Goal: Task Accomplishment & Management: Complete application form

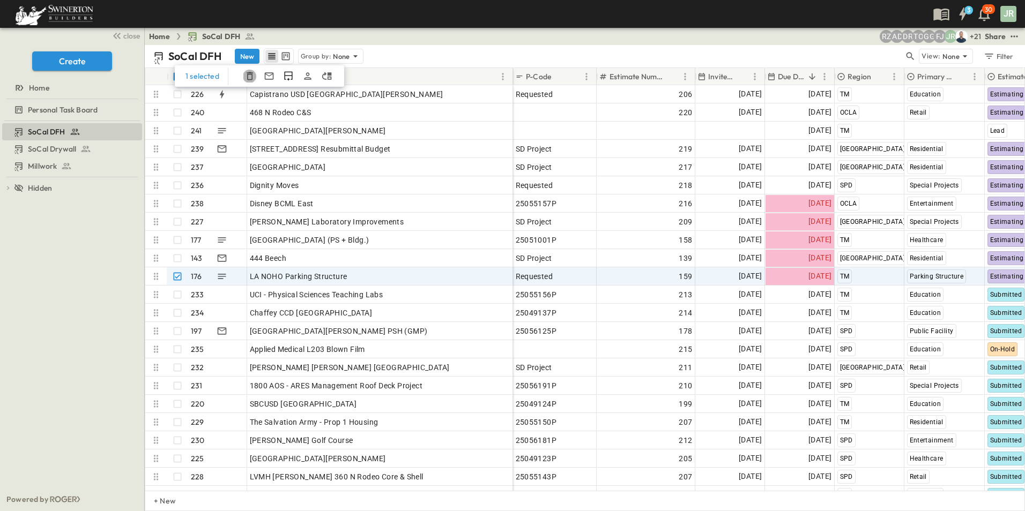
click at [250, 77] on icon "button" at bounding box center [249, 76] width 11 height 11
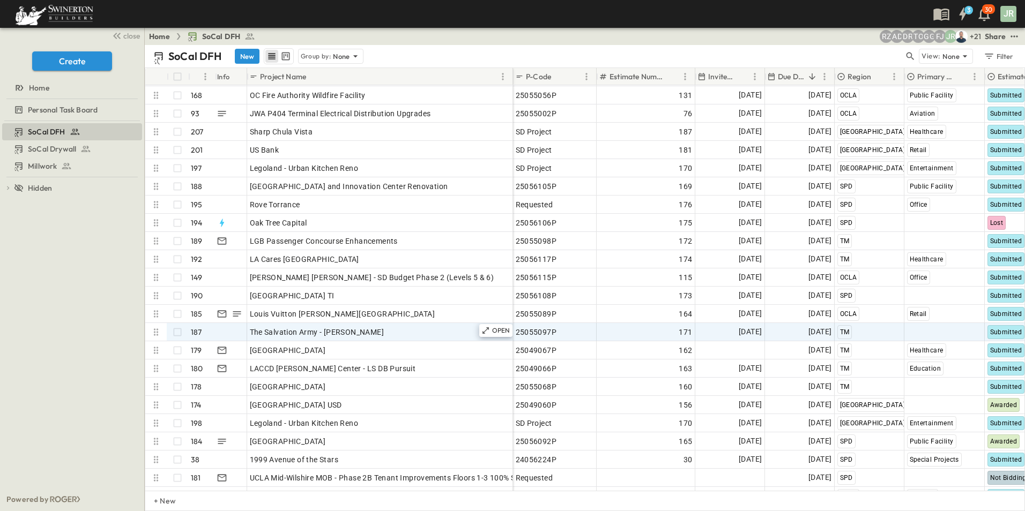
scroll to position [911, 0]
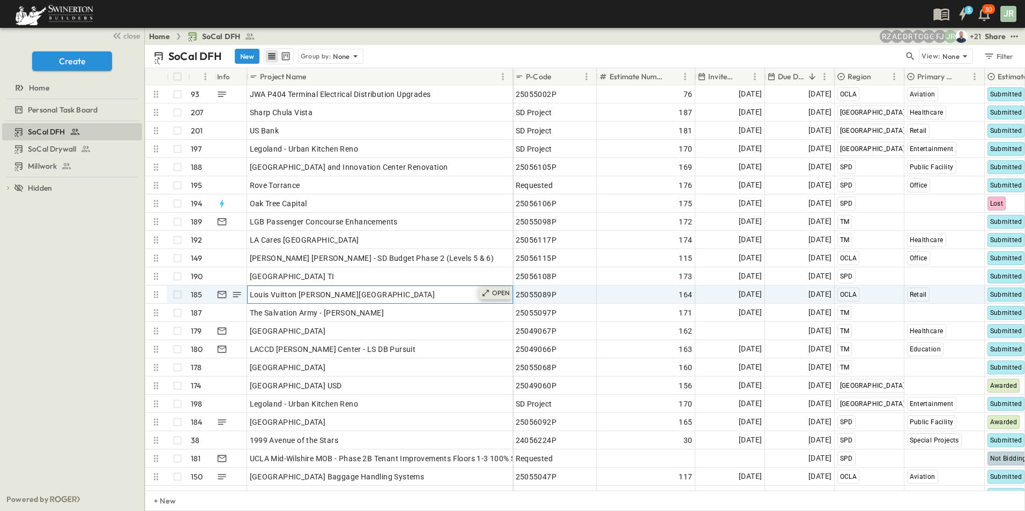
click at [495, 293] on p "OPEN" at bounding box center [501, 293] width 18 height 9
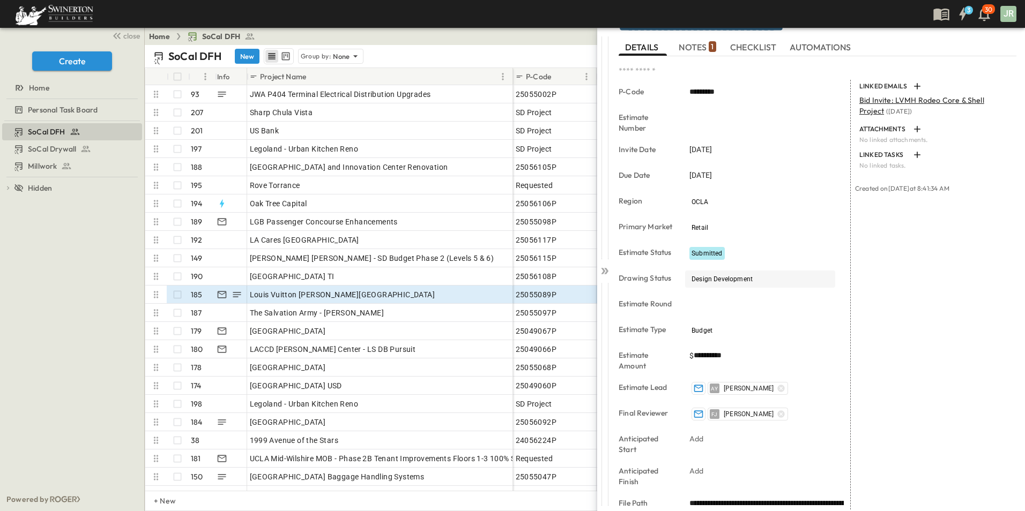
scroll to position [179, 0]
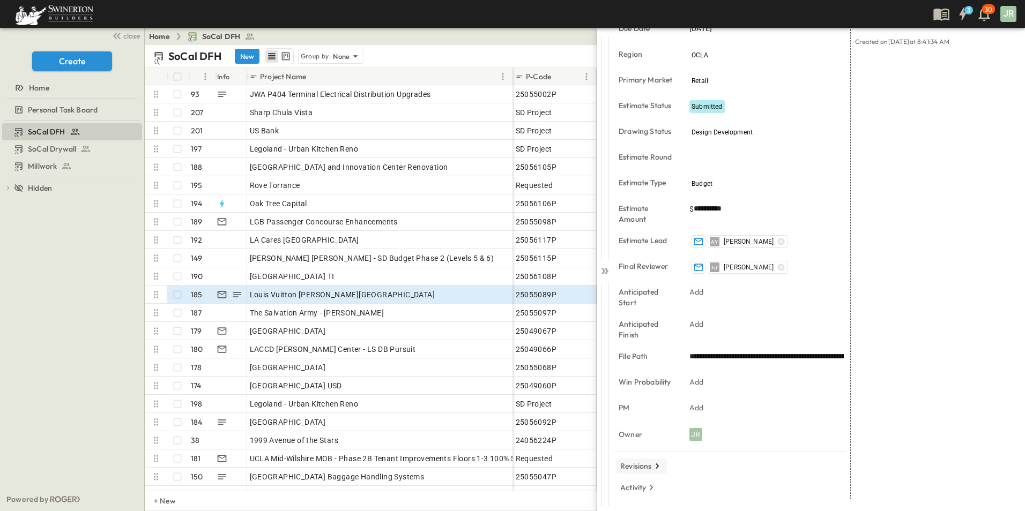
click at [645, 466] on p "Revisions" at bounding box center [636, 466] width 32 height 11
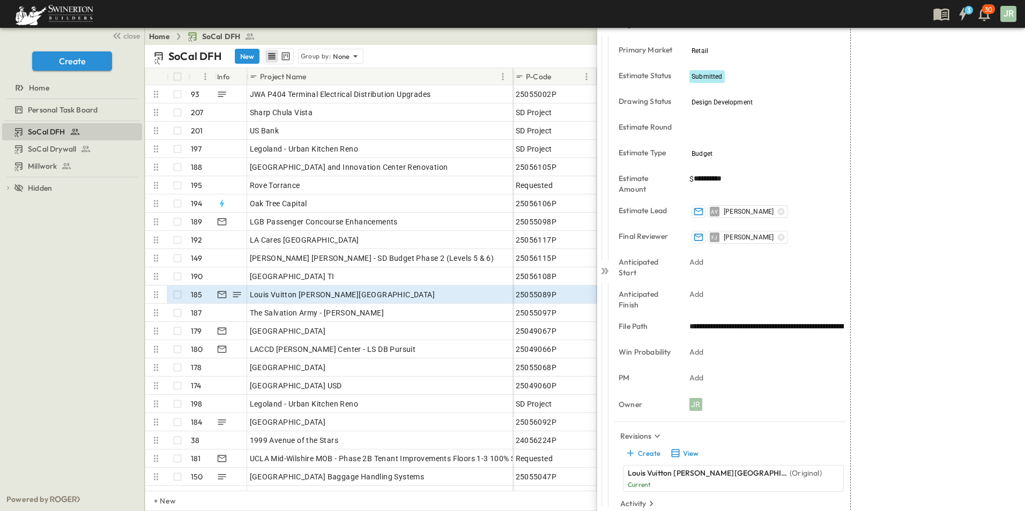
scroll to position [225, 0]
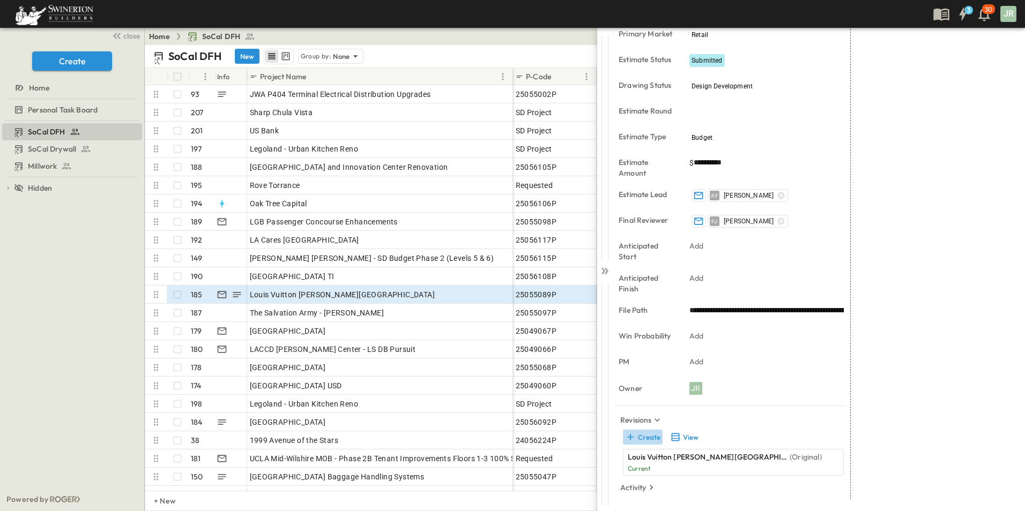
click at [647, 438] on button "Create" at bounding box center [643, 437] width 40 height 15
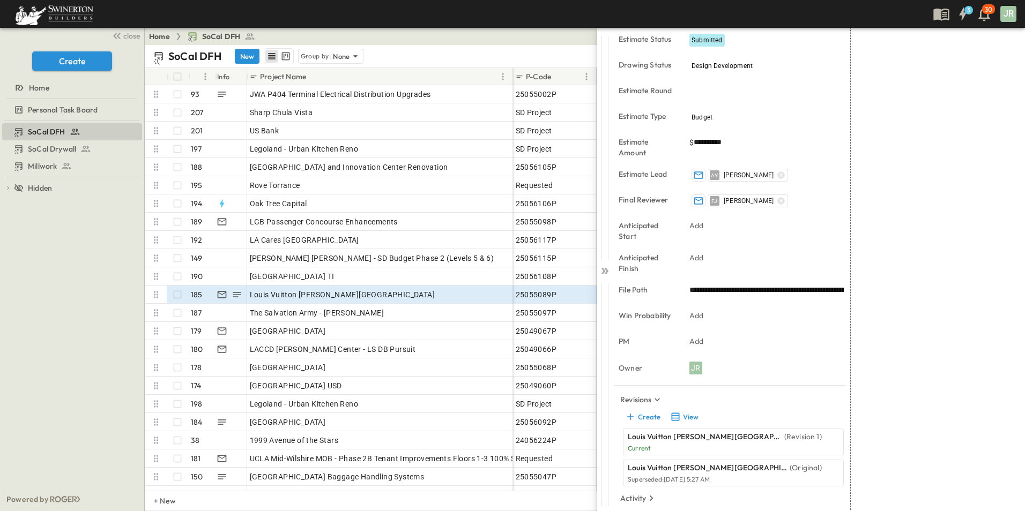
scroll to position [256, 0]
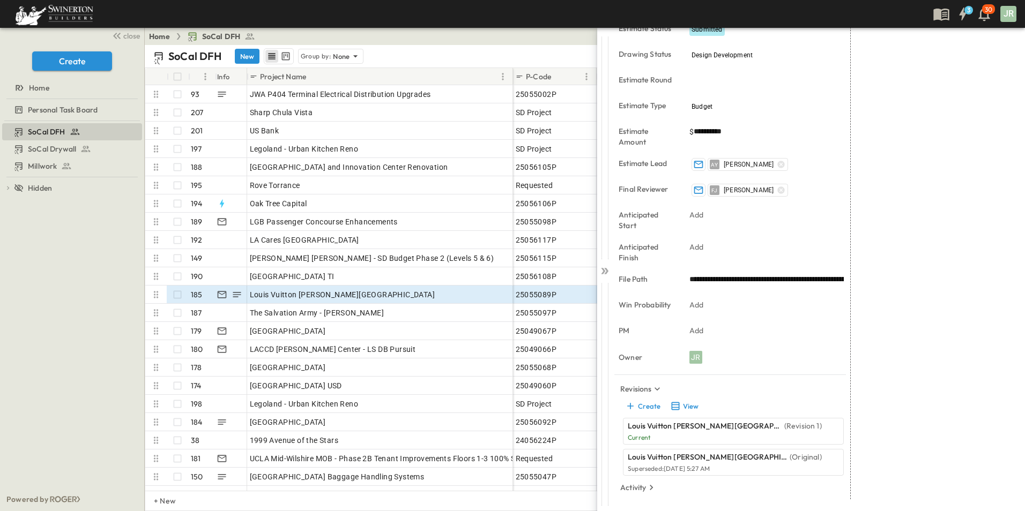
click at [690, 431] on p "Louis Vuitton [PERSON_NAME][GEOGRAPHIC_DATA]" at bounding box center [705, 426] width 154 height 11
click at [686, 403] on button "View" at bounding box center [684, 406] width 34 height 15
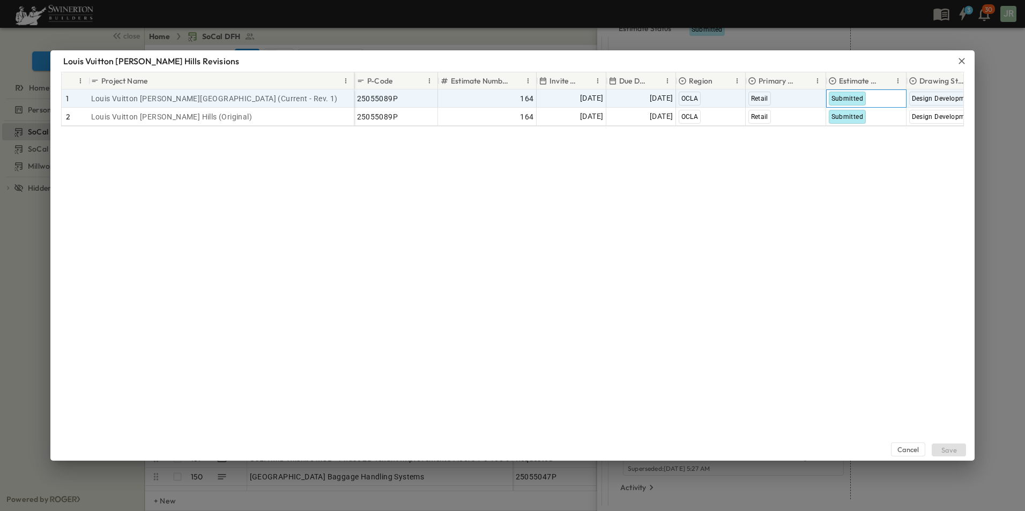
click at [853, 99] on span "Submitted" at bounding box center [847, 99] width 32 height 8
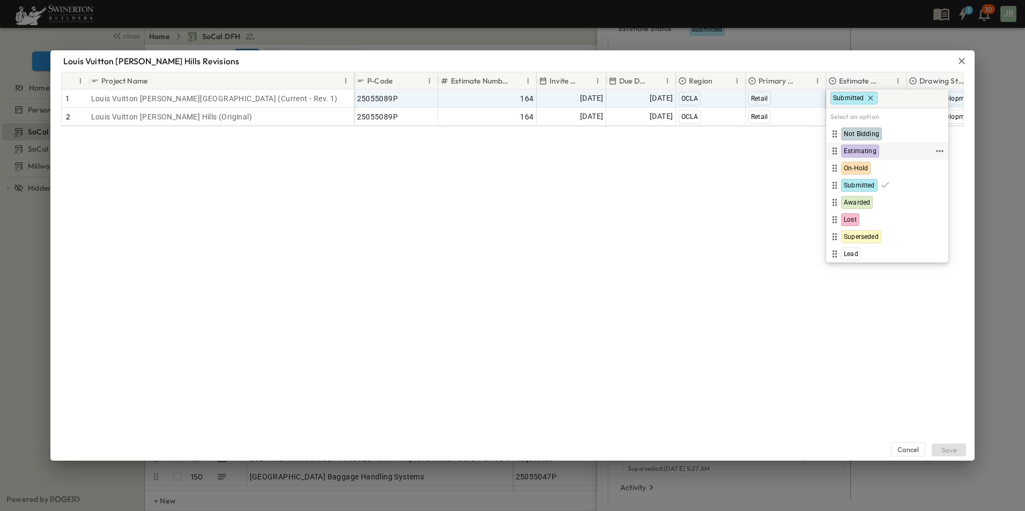
click at [859, 148] on span "Estimating" at bounding box center [860, 151] width 33 height 9
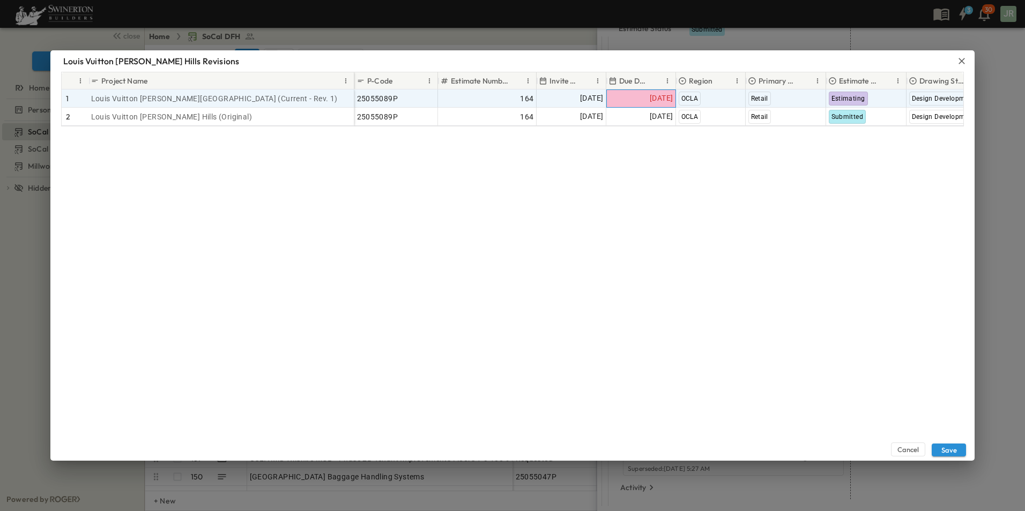
click at [650, 98] on span "[DATE]" at bounding box center [661, 98] width 23 height 12
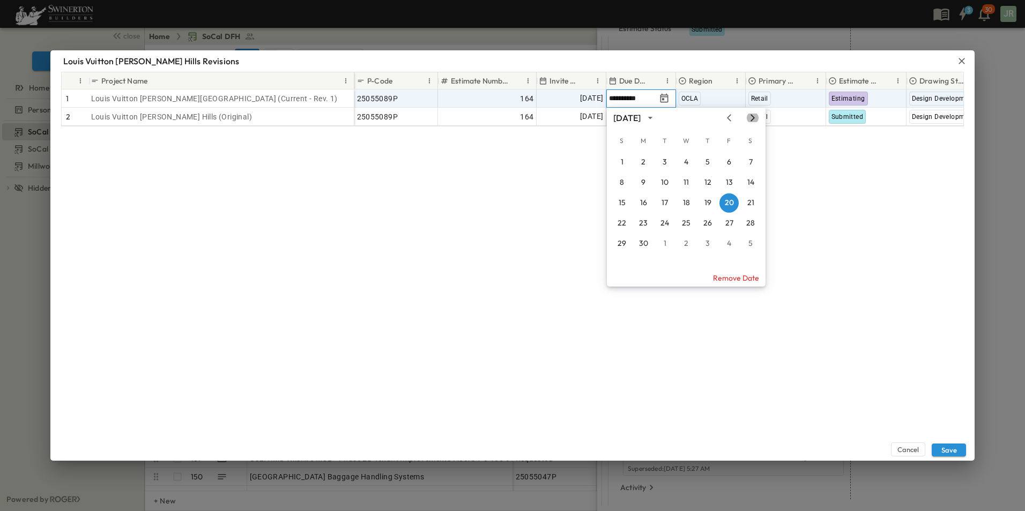
click at [751, 116] on icon "Next month" at bounding box center [752, 118] width 13 height 9
click at [747, 117] on icon "Next month" at bounding box center [752, 118] width 13 height 9
click at [747, 118] on icon "Next month" at bounding box center [752, 118] width 13 height 9
click at [729, 241] on button "31" at bounding box center [728, 243] width 19 height 19
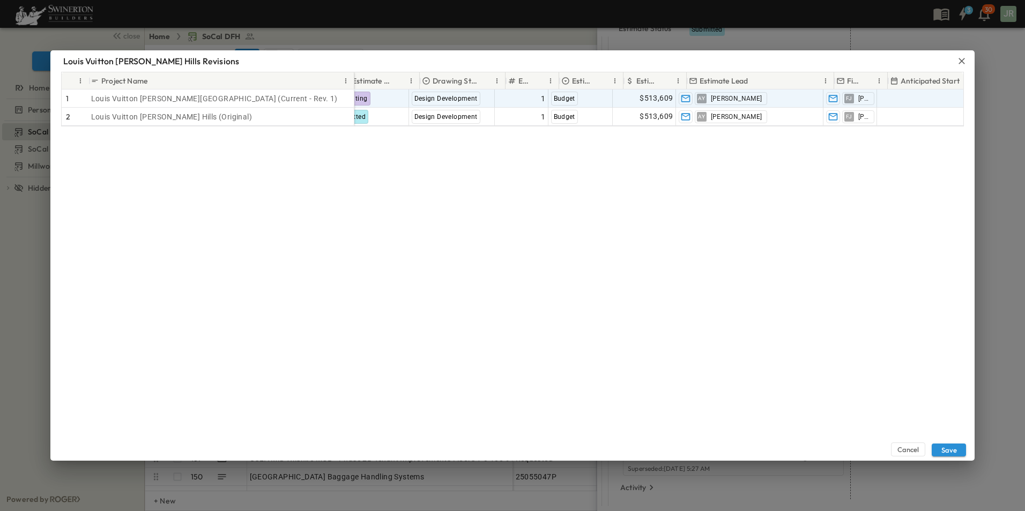
scroll to position [0, 508]
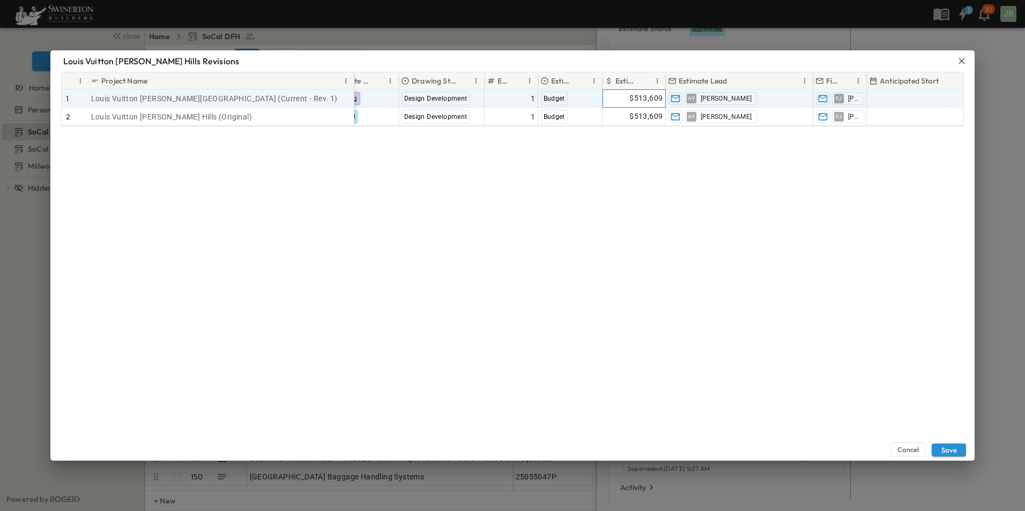
click at [640, 100] on span "$513,609" at bounding box center [645, 98] width 33 height 12
drag, startPoint x: 631, startPoint y: 98, endPoint x: 653, endPoint y: 98, distance: 22.0
type input "*"
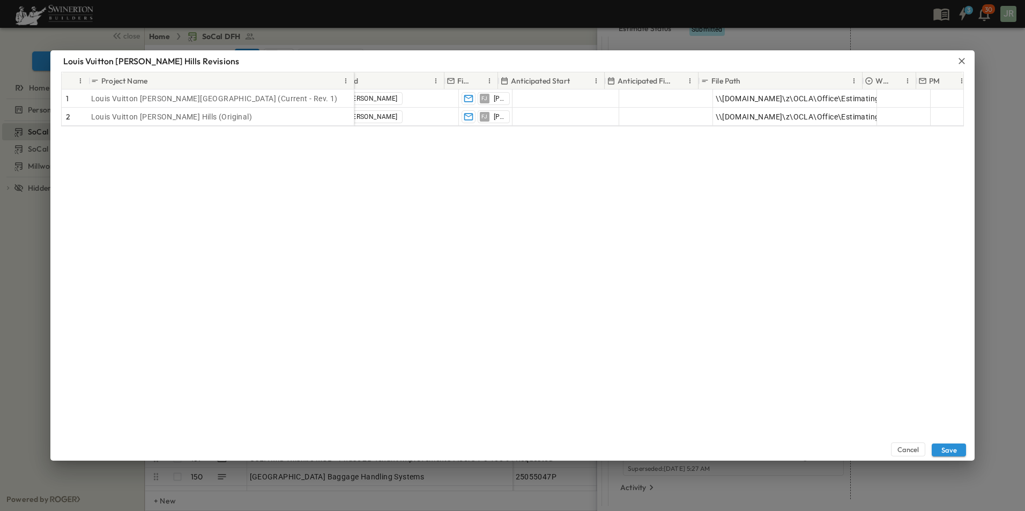
scroll to position [0, 883]
click at [952, 449] on button "Save" at bounding box center [948, 450] width 34 height 13
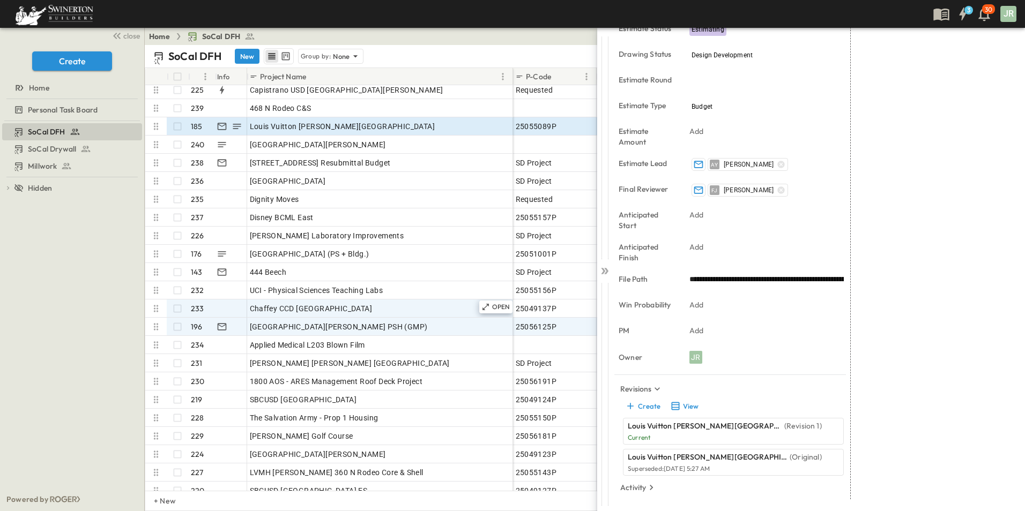
scroll to position [0, 0]
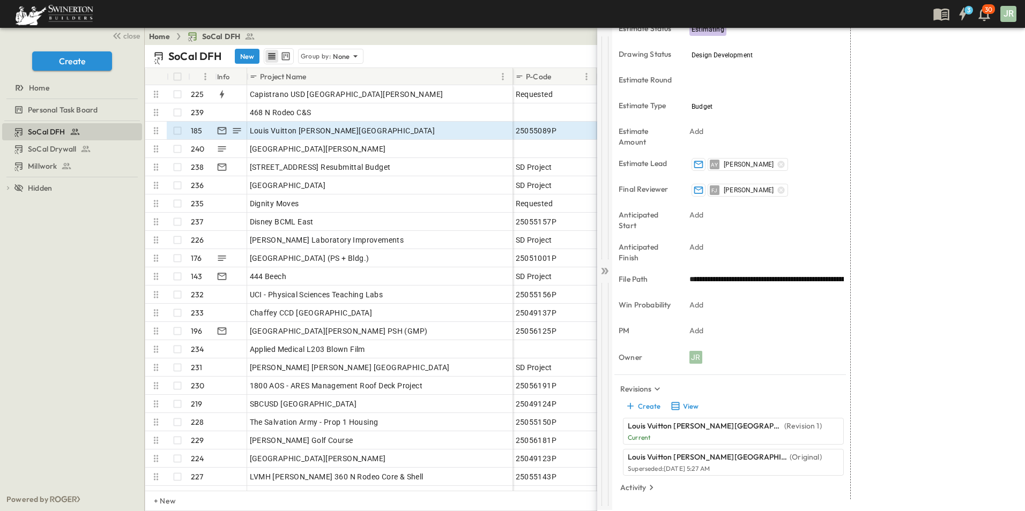
click at [605, 270] on icon at bounding box center [604, 271] width 11 height 11
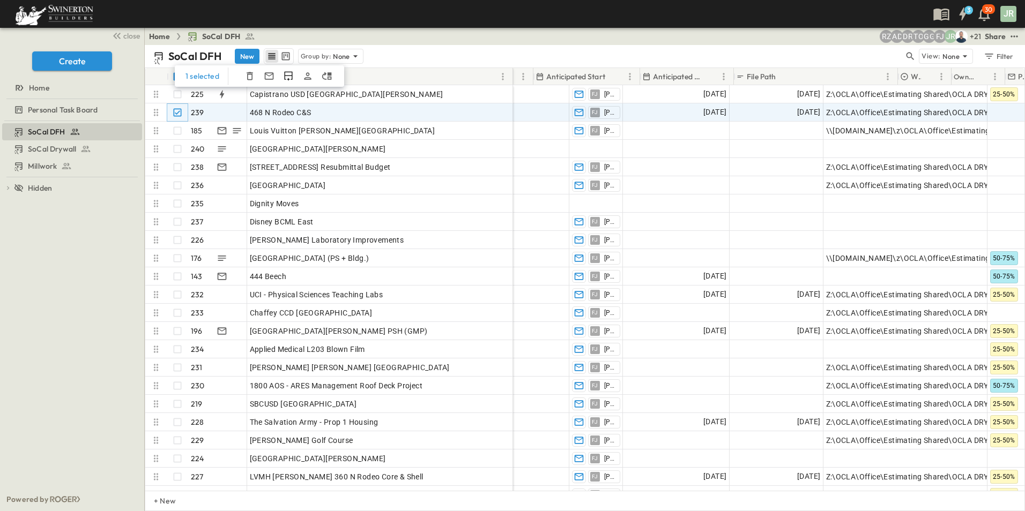
scroll to position [0, 1042]
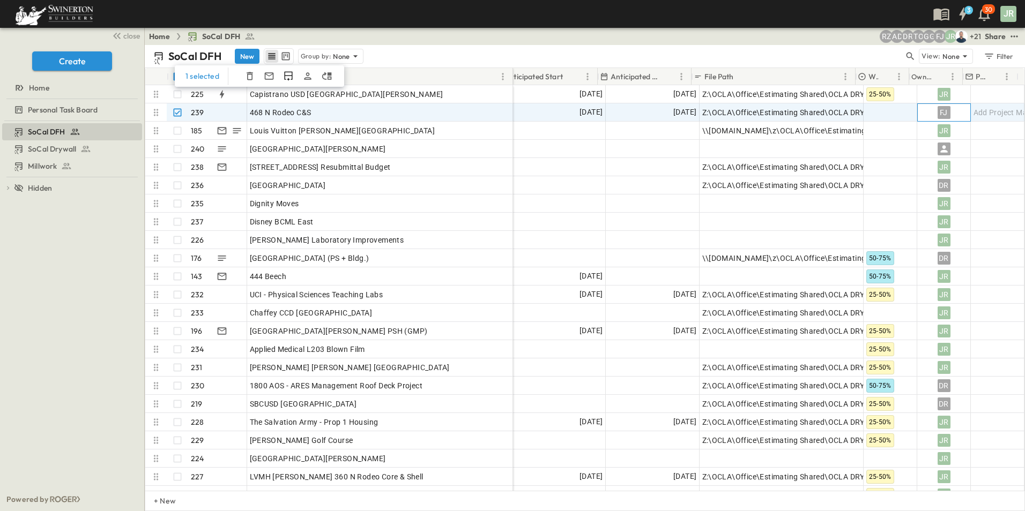
click at [938, 112] on div "FJ" at bounding box center [943, 112] width 13 height 13
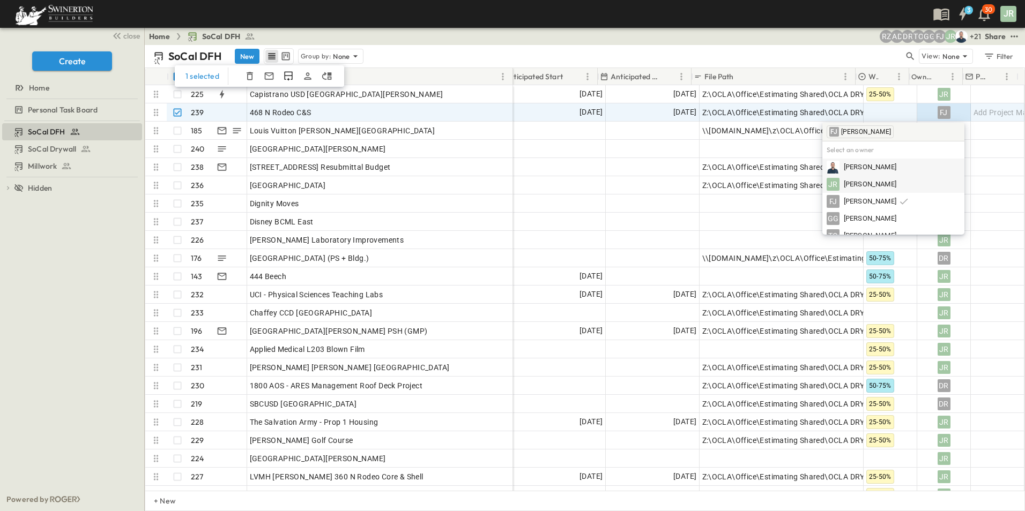
click at [849, 182] on span "[PERSON_NAME]" at bounding box center [870, 185] width 53 height 10
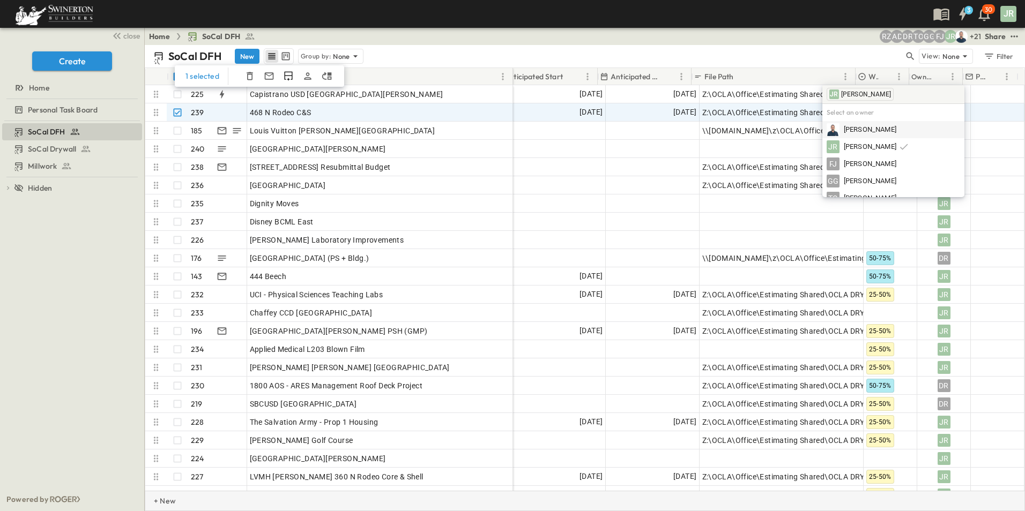
drag, startPoint x: 761, startPoint y: 491, endPoint x: 695, endPoint y: 493, distance: 65.4
click at [691, 493] on div "+ New" at bounding box center [585, 501] width 880 height 20
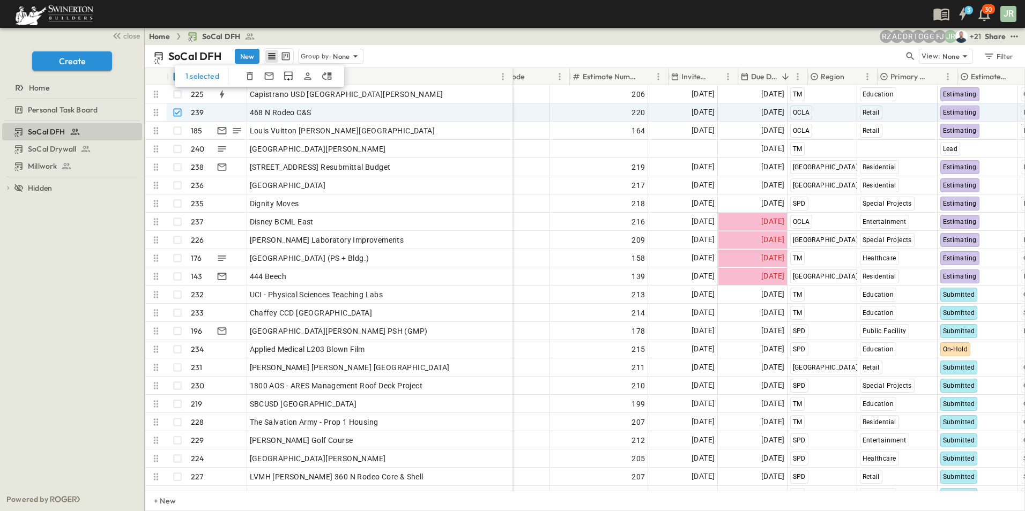
scroll to position [0, 0]
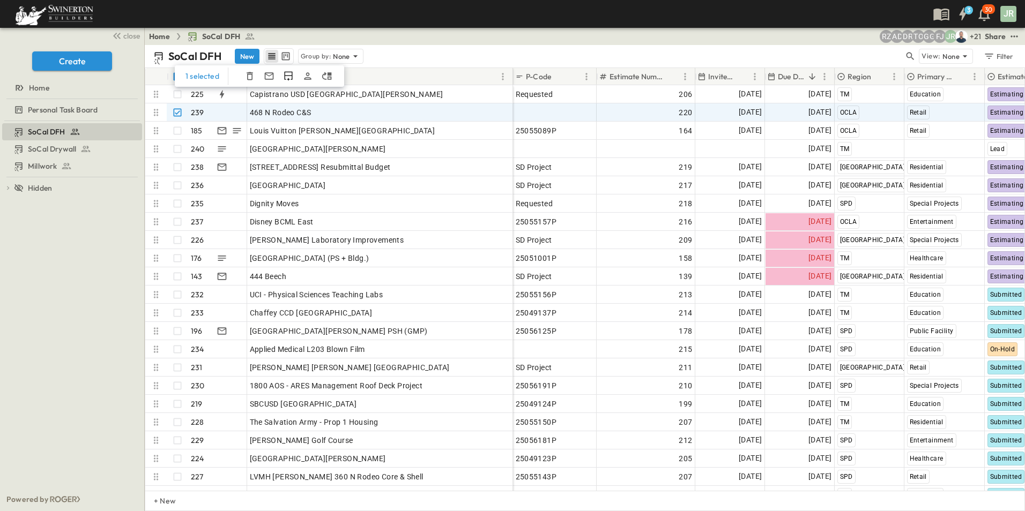
click at [93, 218] on div "SoCal DFH SoCal Drywall Millwork To pick up a draggable item, press the space b…" at bounding box center [72, 304] width 144 height 367
click at [327, 110] on div "468 N Rodeo C&S" at bounding box center [380, 112] width 260 height 15
drag, startPoint x: 311, startPoint y: 112, endPoint x: 247, endPoint y: 113, distance: 64.3
click at [241, 111] on div "**********" at bounding box center [329, 112] width 368 height 18
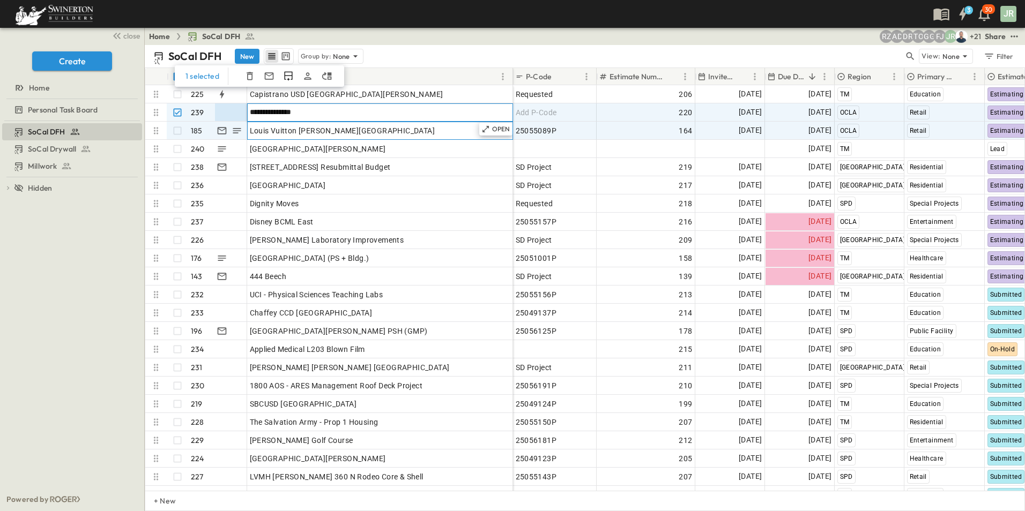
click at [360, 128] on div "Louis Vuitton [PERSON_NAME][GEOGRAPHIC_DATA]" at bounding box center [380, 130] width 260 height 15
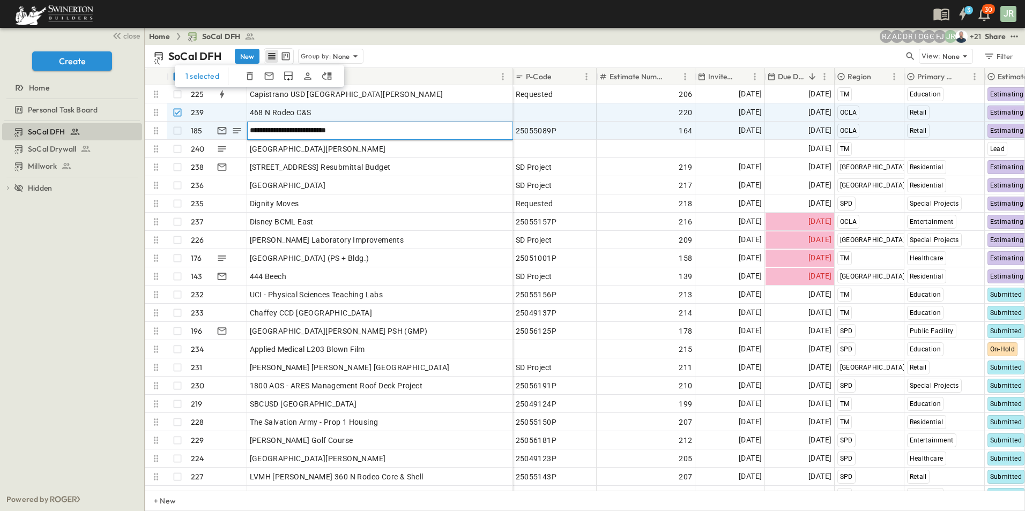
paste input "**********"
type input "**********"
drag, startPoint x: 105, startPoint y: 216, endPoint x: 118, endPoint y: 210, distance: 14.1
click at [105, 216] on div "SoCal DFH SoCal Drywall Millwork To pick up a draggable item, press the space b…" at bounding box center [72, 304] width 144 height 367
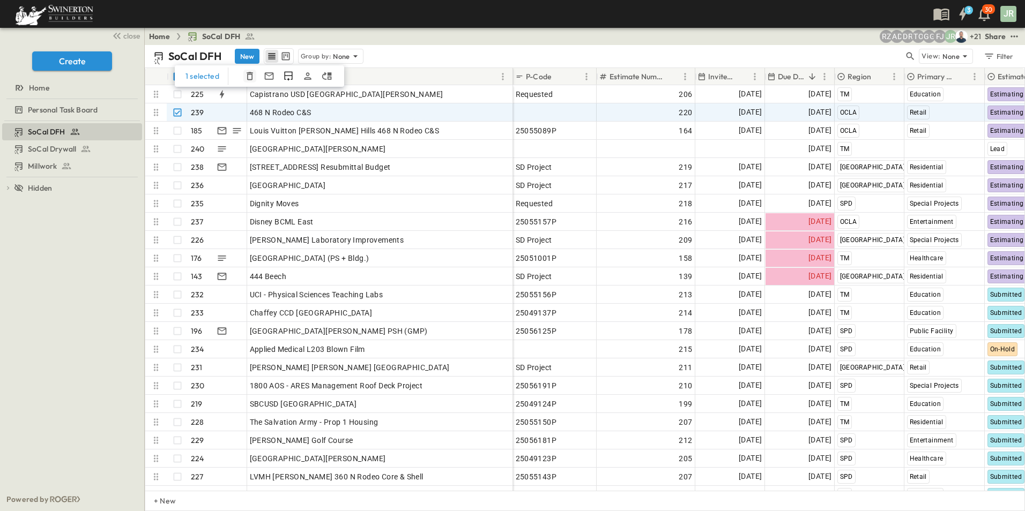
click at [249, 76] on icon "button" at bounding box center [249, 76] width 11 height 11
